Goal: Find contact information: Find contact information

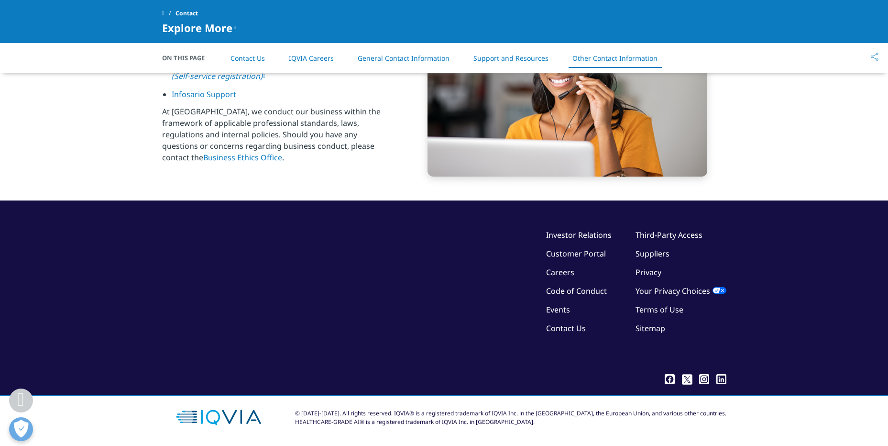
scroll to position [1547, 0]
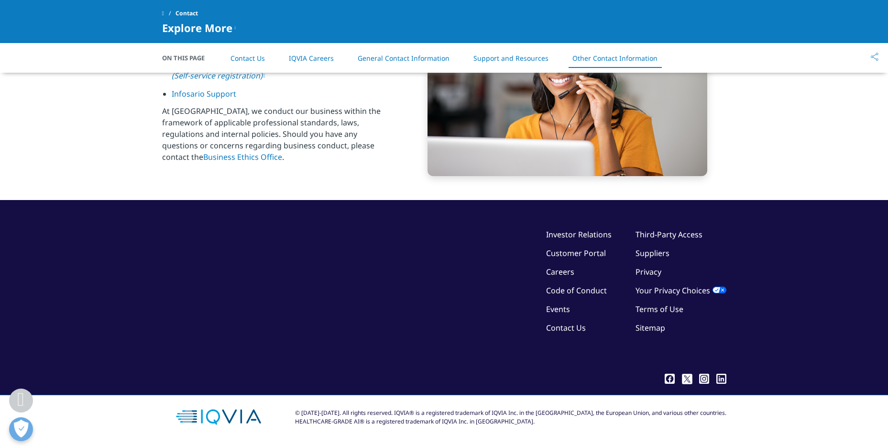
click at [556, 327] on link "Contact Us" at bounding box center [566, 327] width 40 height 11
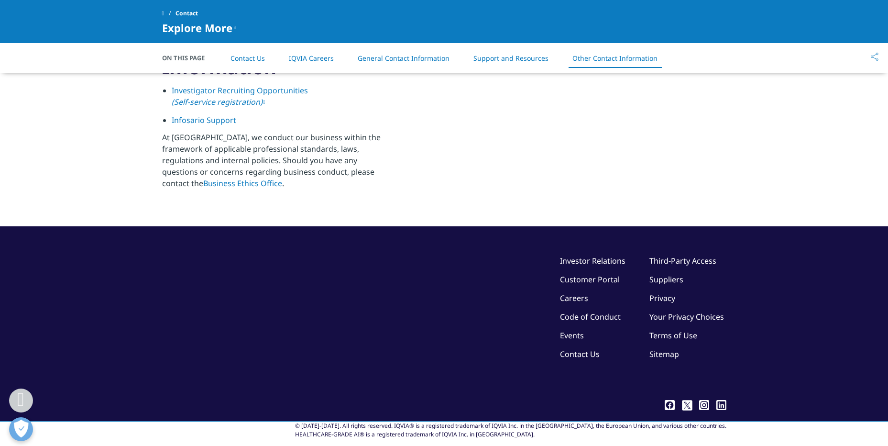
scroll to position [1547, 0]
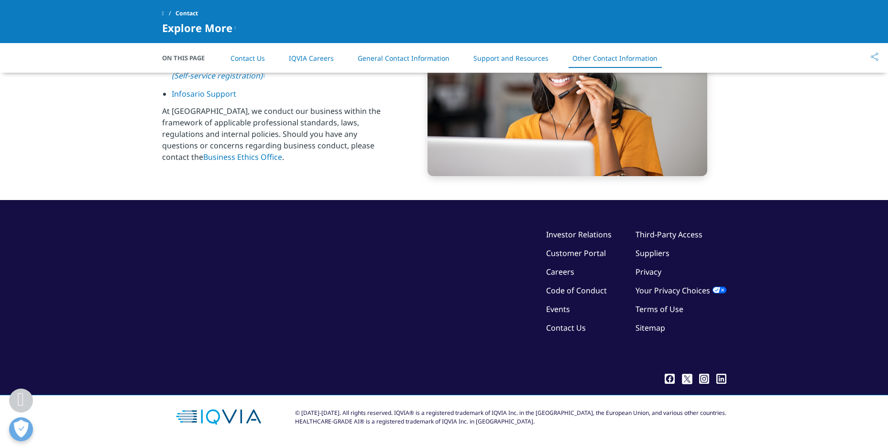
click at [561, 333] on link "Contact Us" at bounding box center [566, 327] width 40 height 11
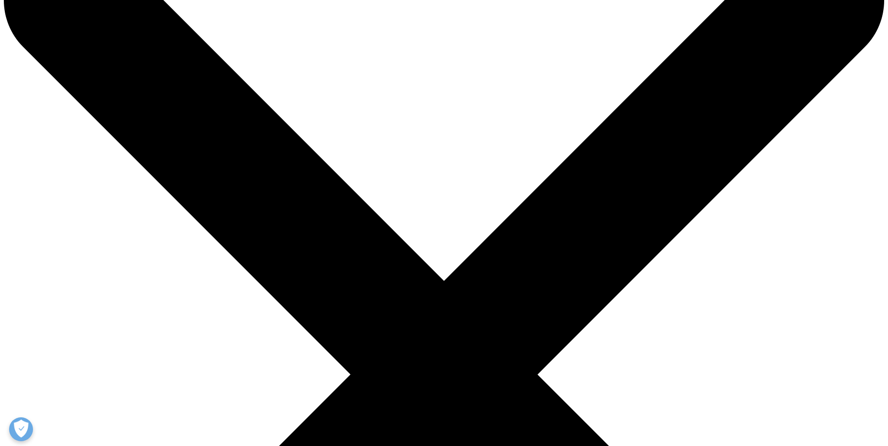
scroll to position [75, 0]
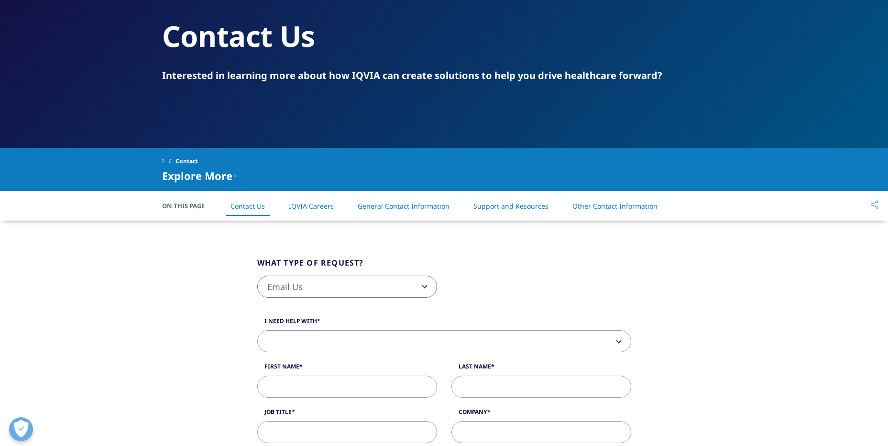
click at [310, 206] on link "IQVIA Careers" at bounding box center [311, 205] width 45 height 9
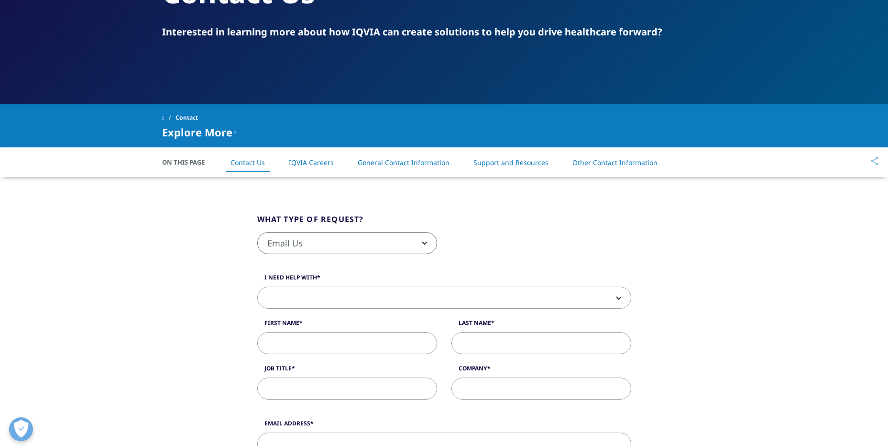
scroll to position [118, 0]
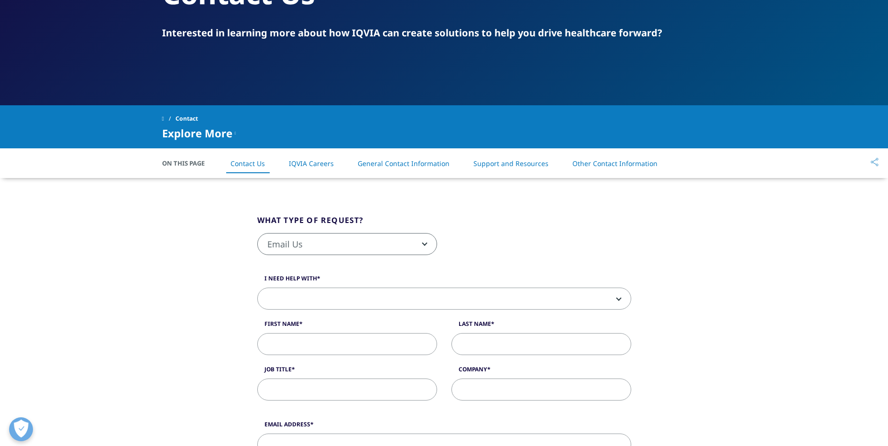
click at [321, 167] on link "IQVIA Careers" at bounding box center [311, 163] width 45 height 9
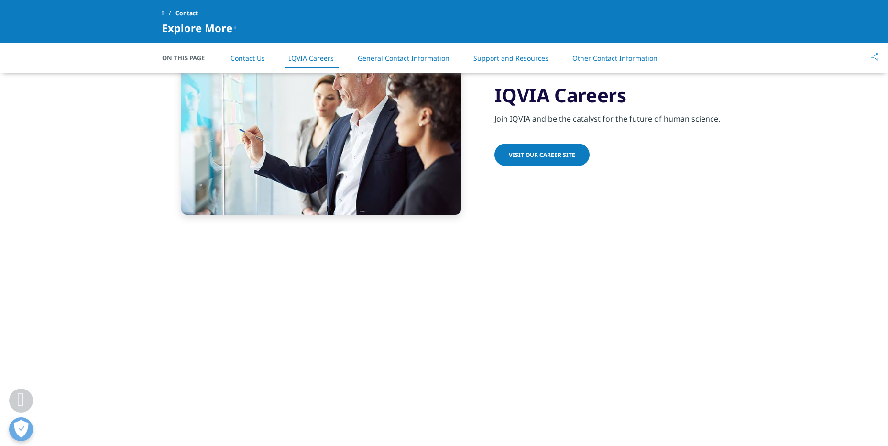
scroll to position [853, 0]
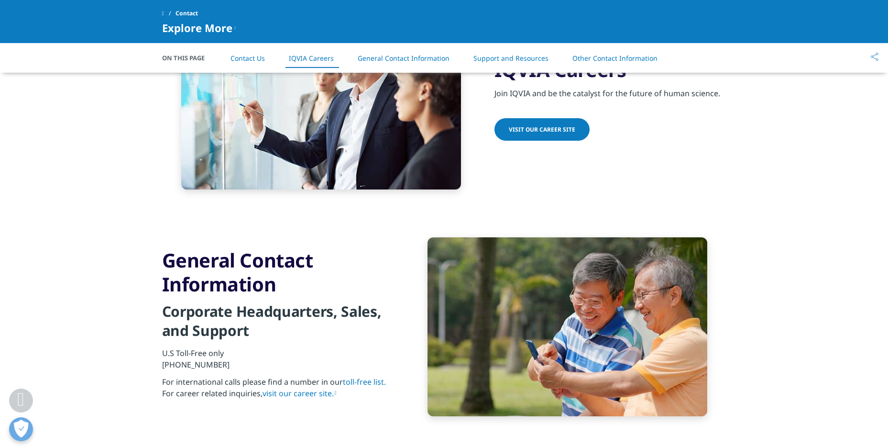
click at [537, 135] on link "Visit our Career Site" at bounding box center [542, 129] width 95 height 22
